Goal: Task Accomplishment & Management: Manage account settings

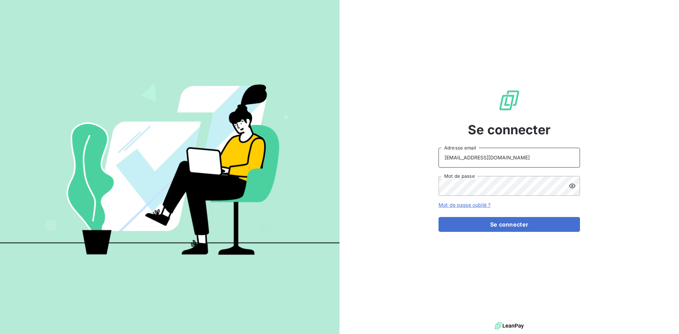
click at [522, 160] on input "[EMAIL_ADDRESS][DOMAIN_NAME]" at bounding box center [508, 158] width 141 height 20
type input "[EMAIL_ADDRESS][DOMAIN_NAME]"
click at [472, 219] on button "Se connecter" at bounding box center [508, 224] width 141 height 15
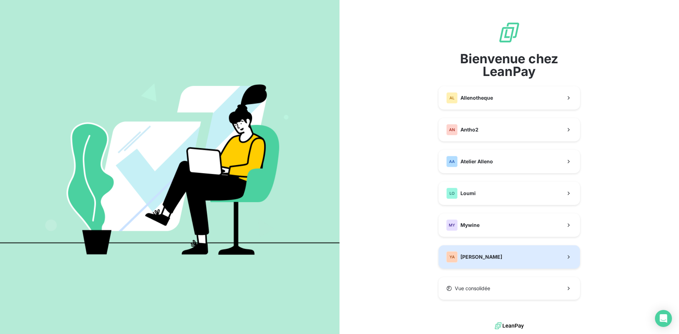
click at [475, 251] on div "YA [PERSON_NAME]" at bounding box center [474, 256] width 56 height 11
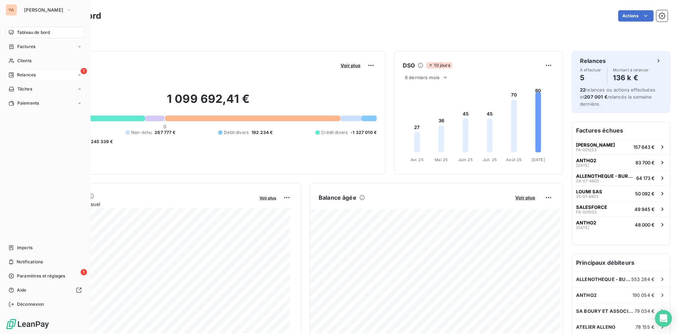
click at [16, 71] on div "1 Relances" at bounding box center [45, 74] width 79 height 11
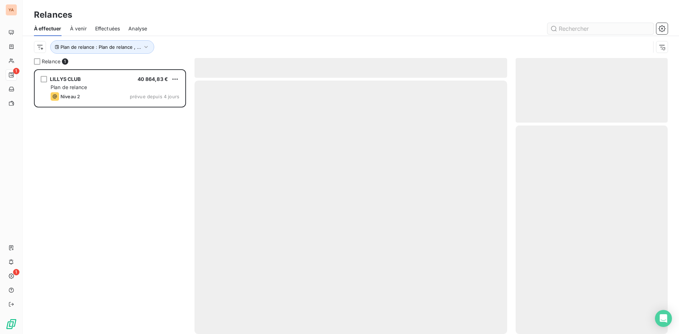
scroll to position [259, 147]
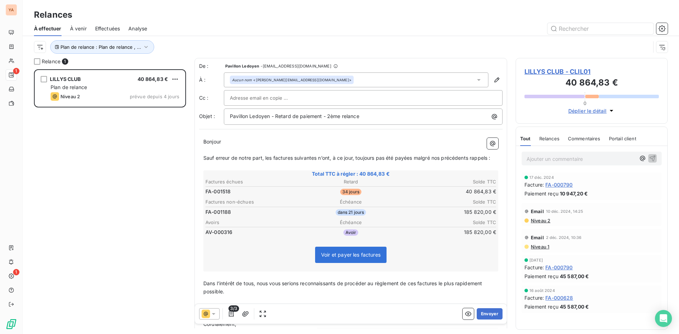
click at [140, 217] on div "LILLYS CLUB 40 864,83 € Plan de relance Niveau 2 prévue depuis 4 jours" at bounding box center [110, 201] width 152 height 265
